Goal: Task Accomplishment & Management: Use online tool/utility

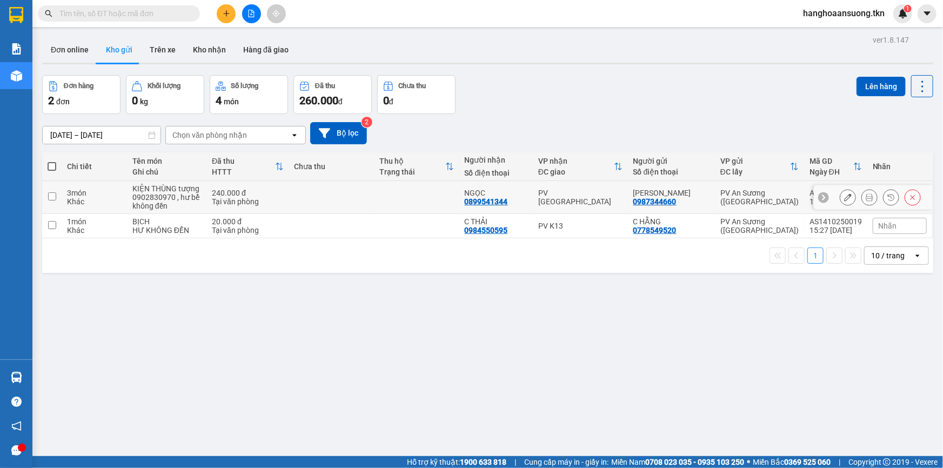
click at [418, 193] on td at bounding box center [416, 197] width 85 height 33
checkbox input "true"
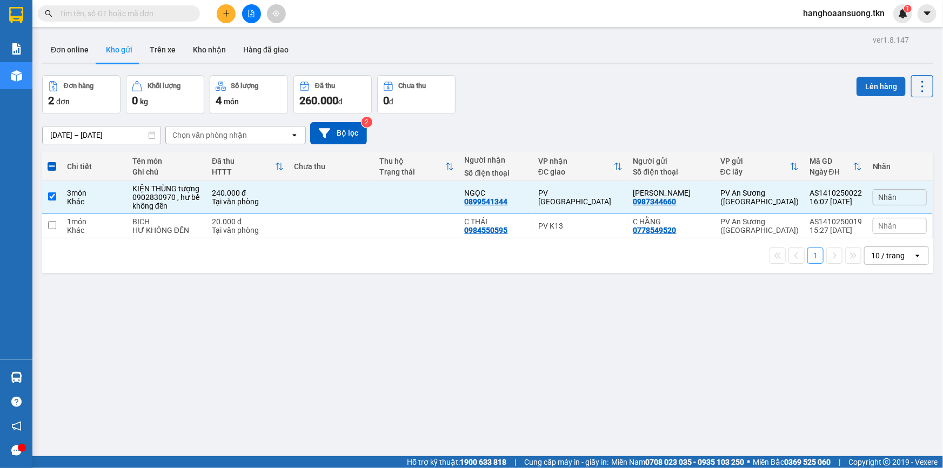
click at [869, 77] on button "Lên hàng" at bounding box center [880, 86] width 49 height 19
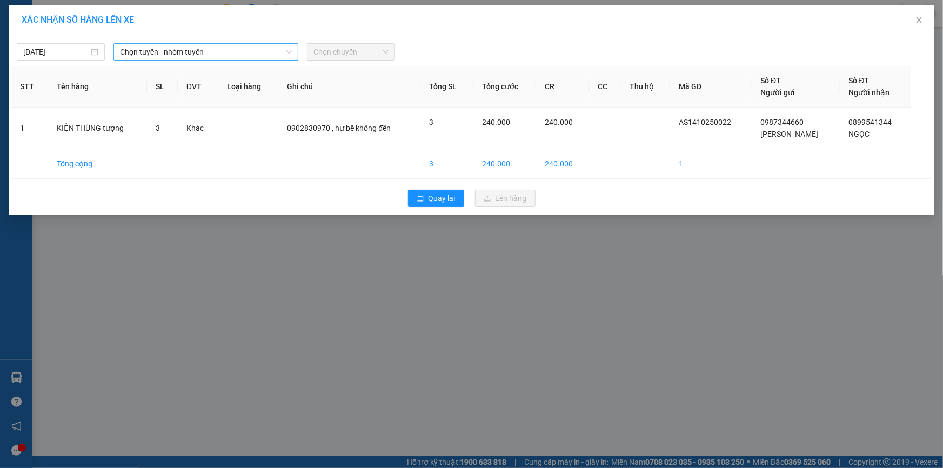
click at [220, 49] on span "Chọn tuyến - nhóm tuyến" at bounding box center [206, 52] width 172 height 16
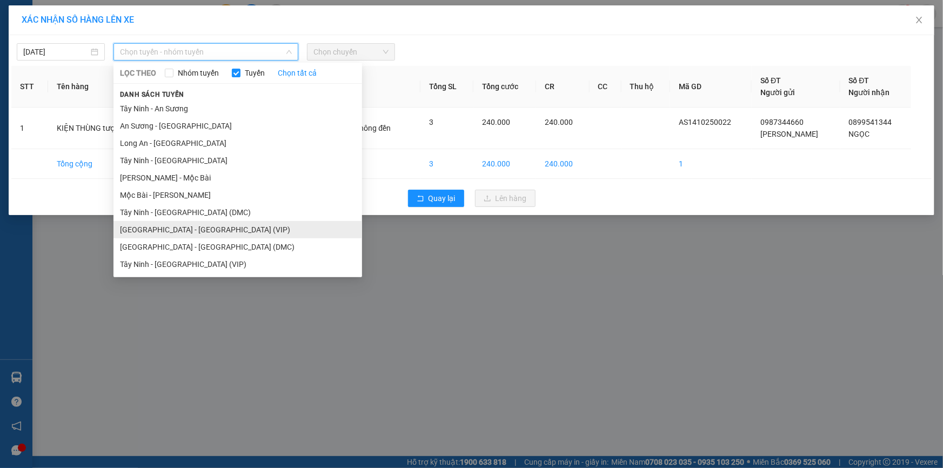
click at [204, 230] on li "[GEOGRAPHIC_DATA] - [GEOGRAPHIC_DATA] (VIP)" at bounding box center [237, 229] width 249 height 17
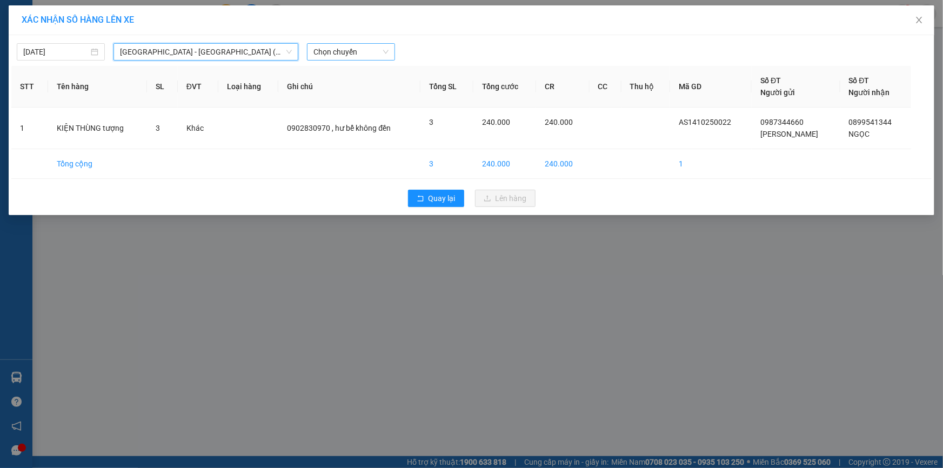
click at [362, 49] on span "Chọn chuyến" at bounding box center [350, 52] width 75 height 16
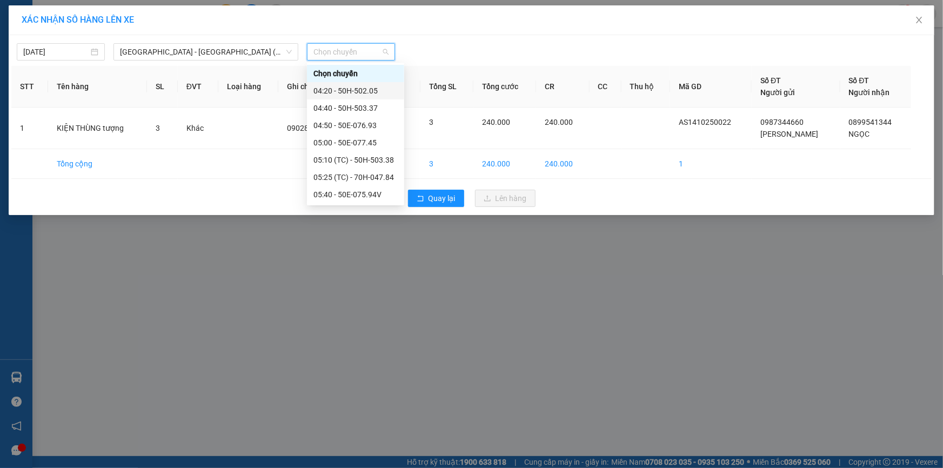
scroll to position [49, 0]
click at [377, 159] on div "05:50 (TC) - 50H-941.59" at bounding box center [355, 163] width 84 height 12
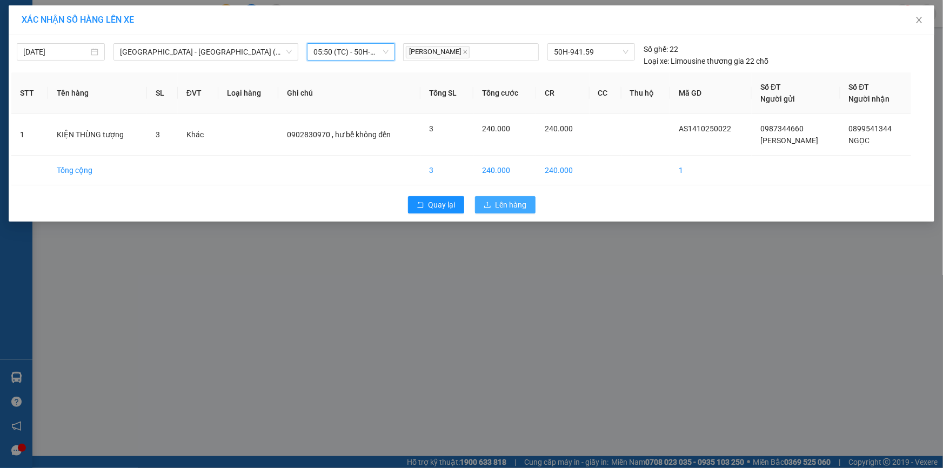
click at [512, 205] on span "Lên hàng" at bounding box center [510, 205] width 31 height 12
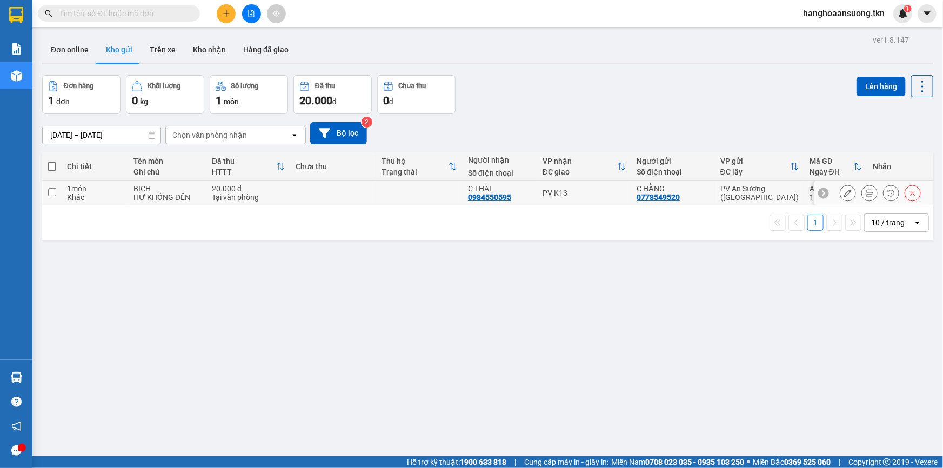
click at [610, 189] on td "PV K13" at bounding box center [584, 193] width 94 height 24
checkbox input "true"
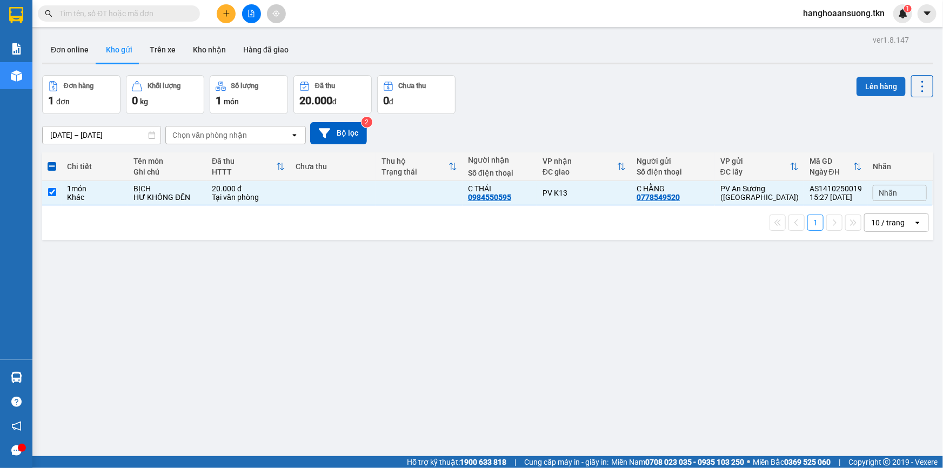
click at [868, 83] on button "Lên hàng" at bounding box center [880, 86] width 49 height 19
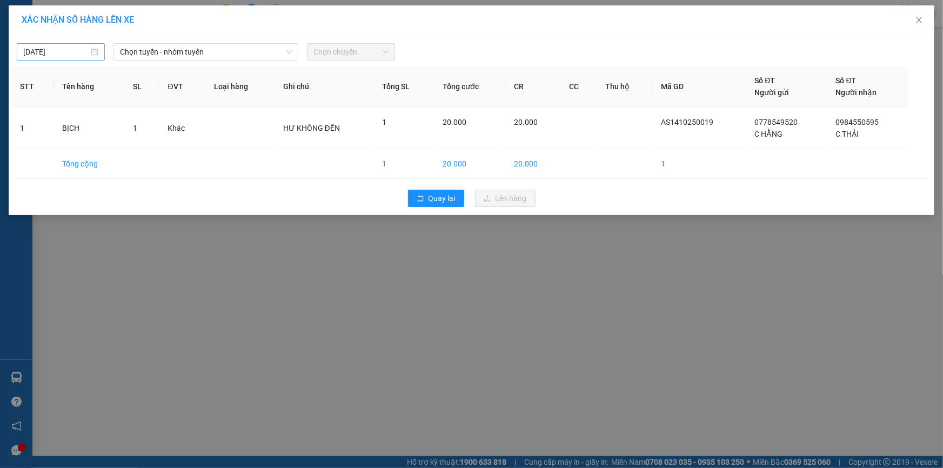
click at [80, 50] on input "[DATE]" at bounding box center [55, 52] width 65 height 12
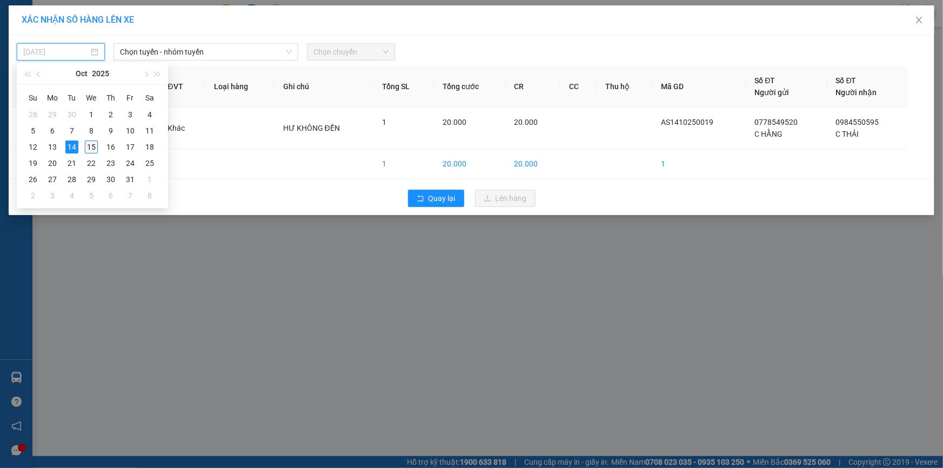
click at [89, 148] on div "15" at bounding box center [91, 146] width 13 height 13
type input "[DATE]"
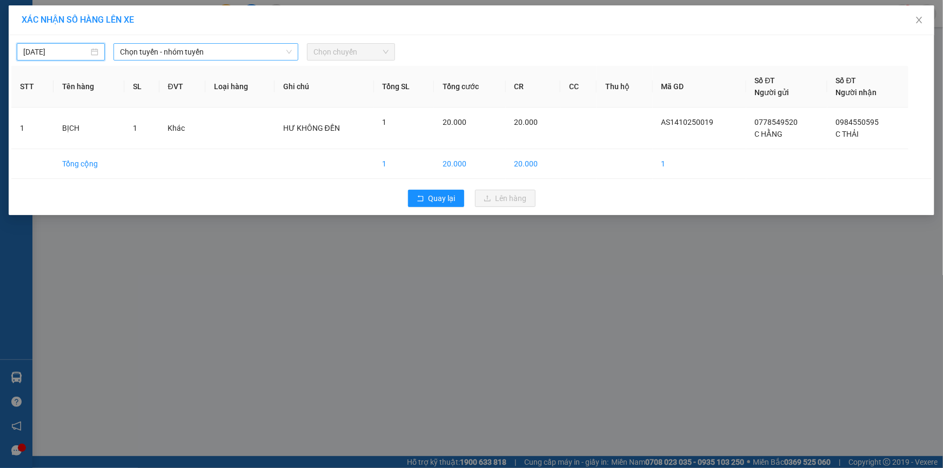
click at [180, 54] on span "Chọn tuyến - nhóm tuyến" at bounding box center [206, 52] width 172 height 16
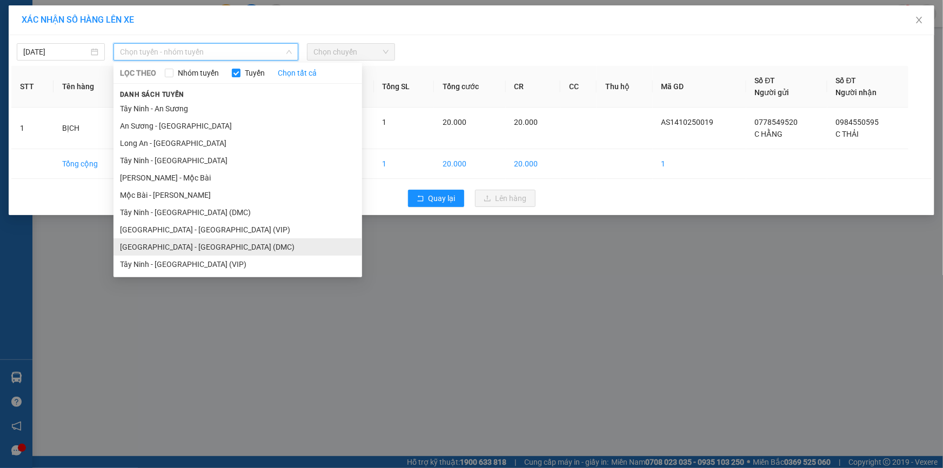
click at [209, 249] on li "[GEOGRAPHIC_DATA] - [GEOGRAPHIC_DATA] (DMC)" at bounding box center [237, 246] width 249 height 17
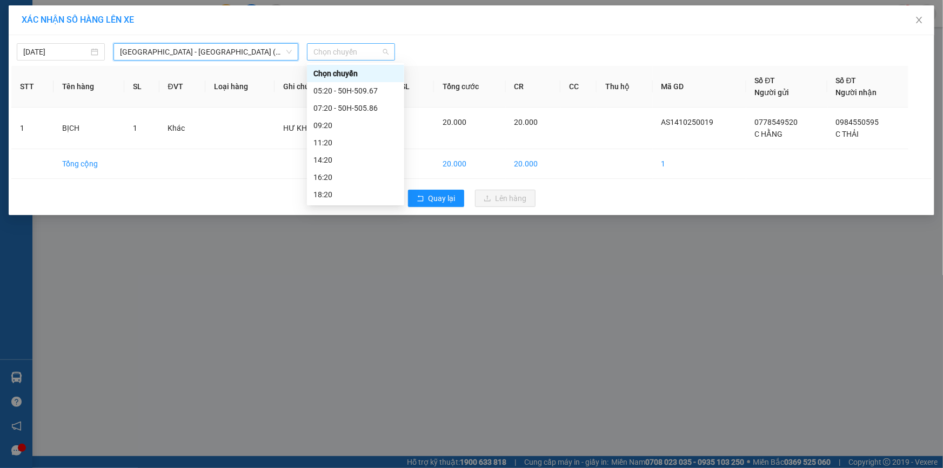
click at [364, 47] on span "Chọn chuyến" at bounding box center [350, 52] width 75 height 16
click at [382, 90] on div "05:20 - 50H-509.67" at bounding box center [355, 91] width 84 height 12
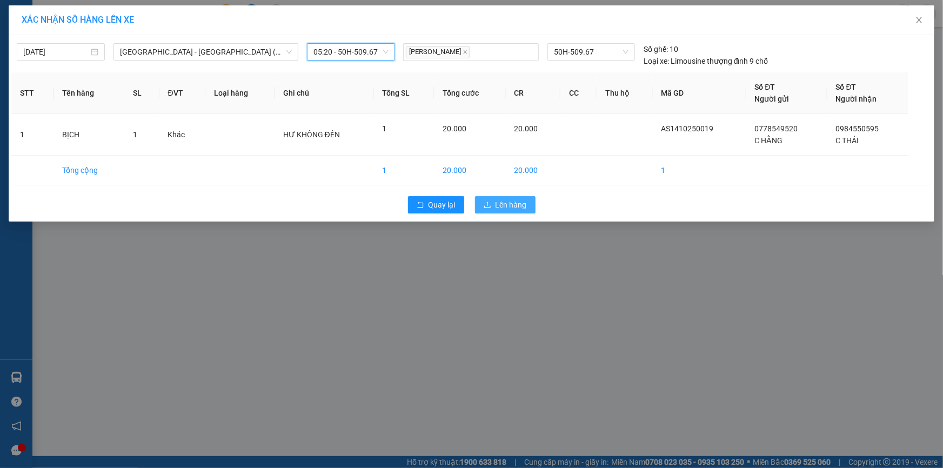
click at [506, 210] on span "Lên hàng" at bounding box center [510, 205] width 31 height 12
